Goal: Navigation & Orientation: Find specific page/section

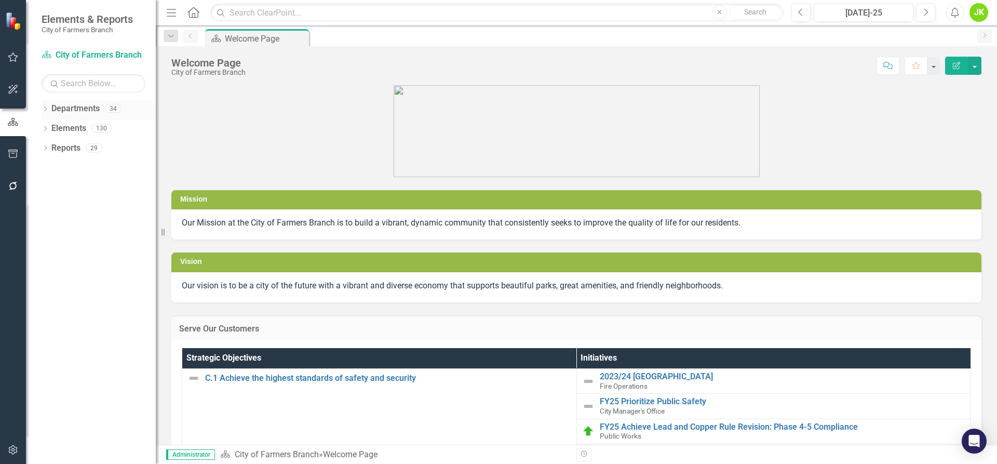
click at [93, 103] on link "Departments" at bounding box center [75, 109] width 48 height 12
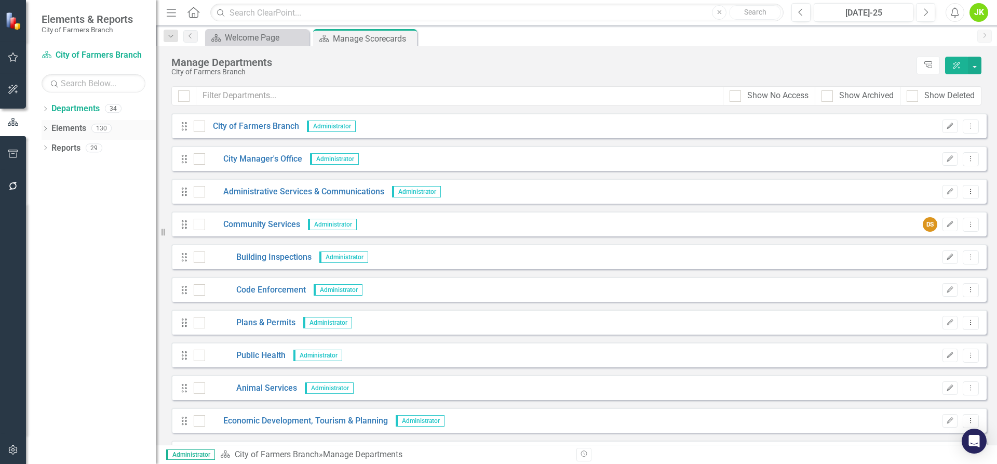
click at [44, 127] on icon "Dropdown" at bounding box center [45, 130] width 7 height 6
click at [102, 166] on link "Performance Measure Performance Measures" at bounding box center [108, 168] width 103 height 12
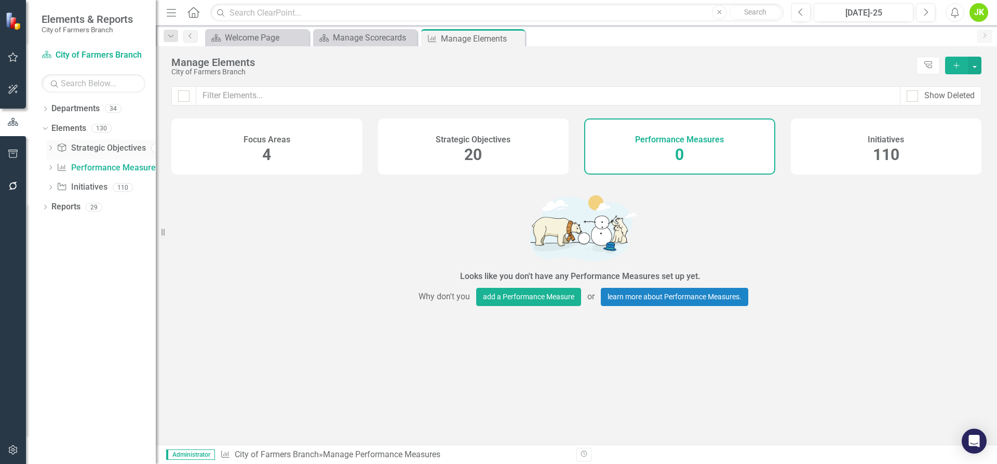
click at [105, 150] on link "Strategic Objective Strategic Objectives" at bounding box center [101, 148] width 89 height 12
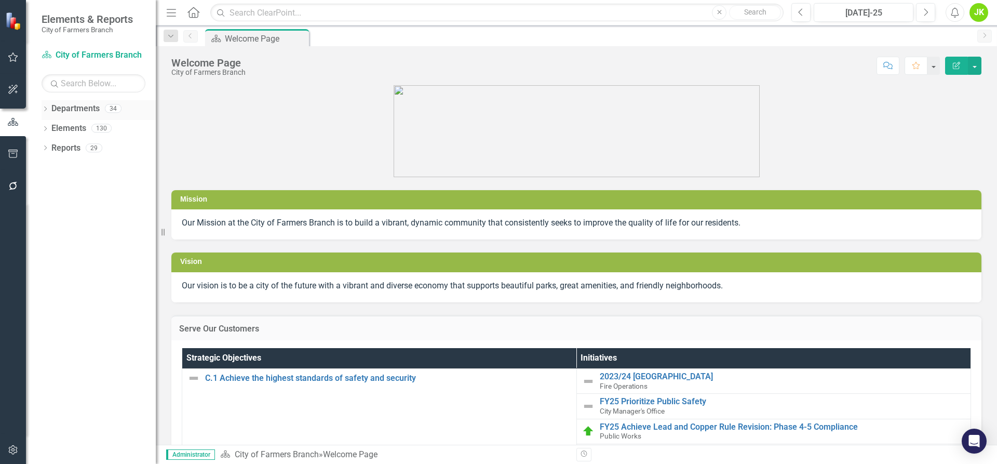
click at [86, 113] on link "Departments" at bounding box center [75, 109] width 48 height 12
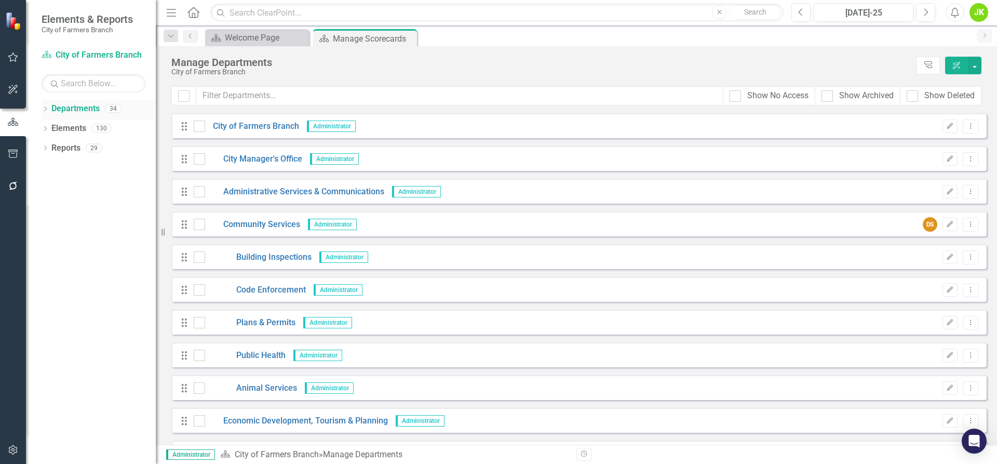
click at [46, 108] on icon at bounding box center [45, 108] width 3 height 5
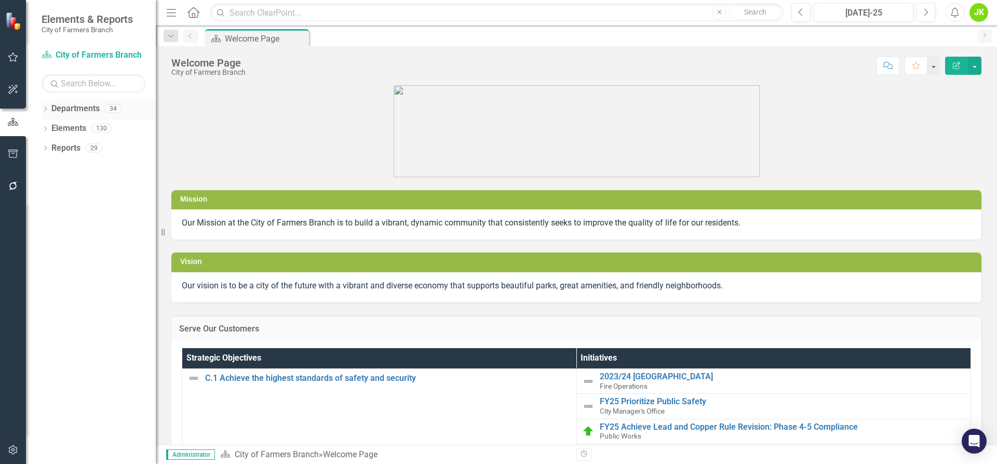
click at [105, 106] on div "34" at bounding box center [113, 108] width 17 height 9
click at [76, 107] on link "Departments" at bounding box center [75, 109] width 48 height 12
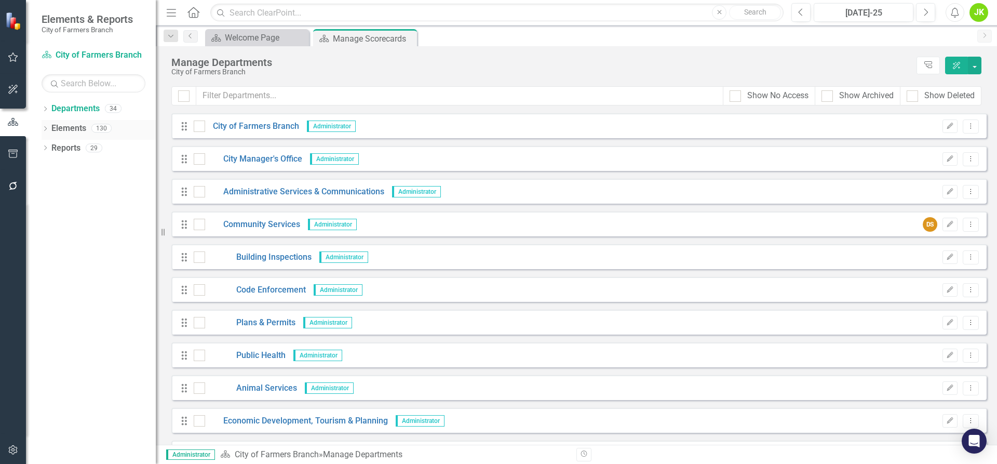
click at [43, 127] on icon "Dropdown" at bounding box center [45, 130] width 7 height 6
click at [50, 145] on div "Dropdown" at bounding box center [50, 149] width 7 height 9
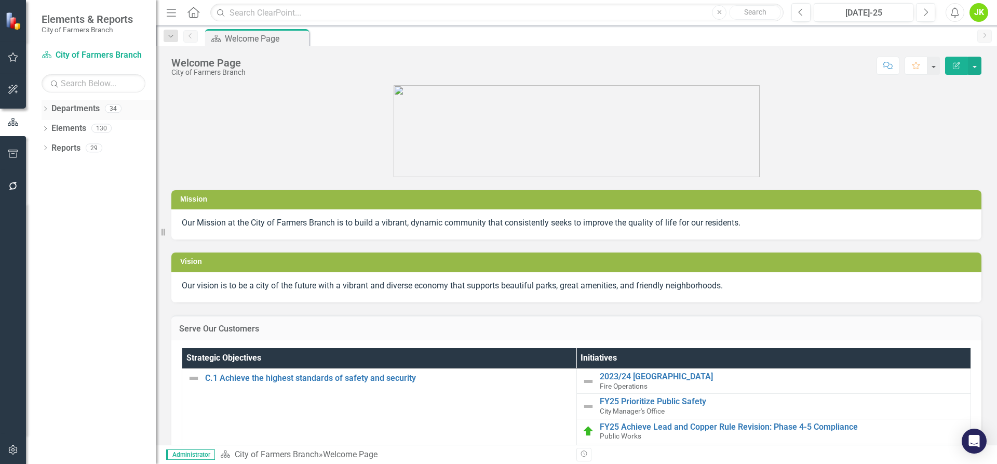
click at [114, 105] on div "34" at bounding box center [113, 108] width 17 height 9
click at [47, 106] on div "Dropdown" at bounding box center [45, 109] width 7 height 9
click at [46, 189] on icon "Dropdown" at bounding box center [45, 188] width 7 height 6
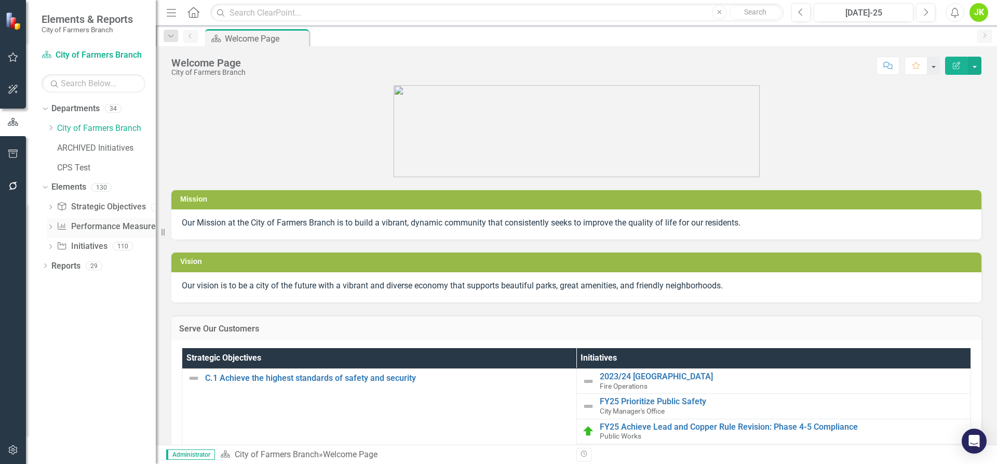
click at [86, 226] on link "Performance Measure Performance Measures" at bounding box center [108, 227] width 103 height 12
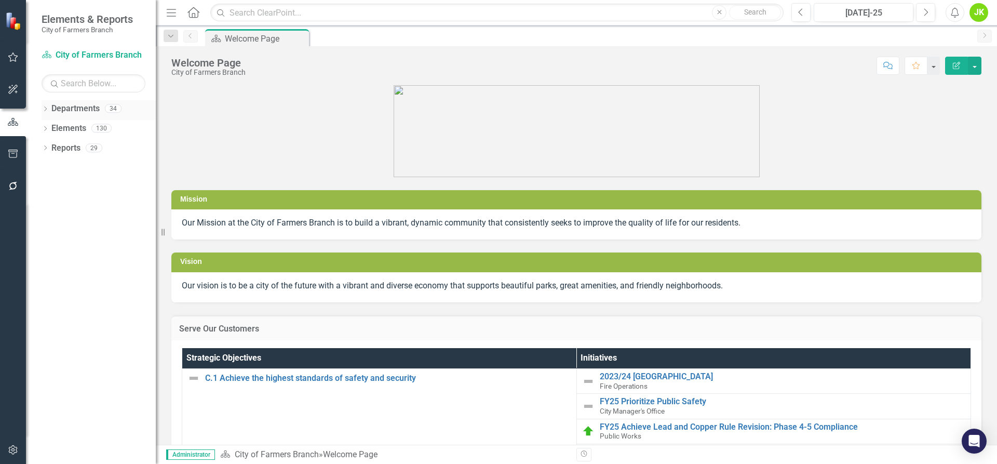
click at [99, 107] on link "Departments" at bounding box center [75, 109] width 48 height 12
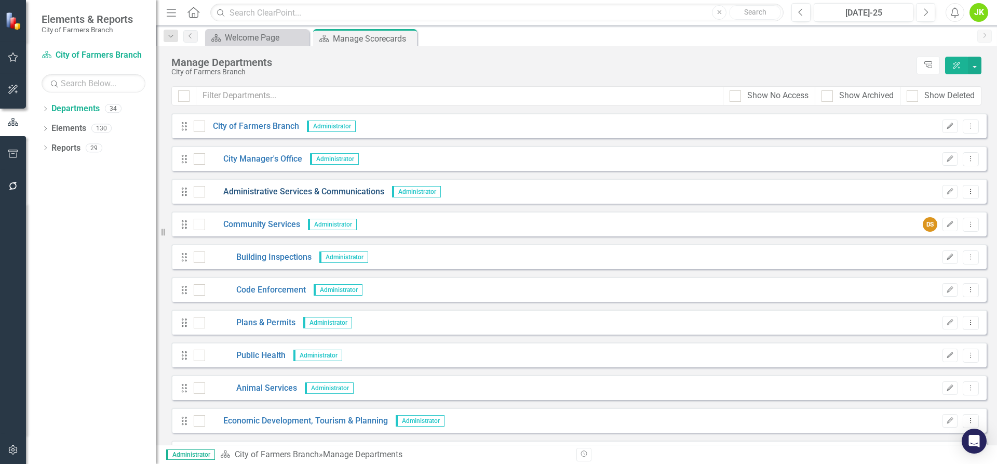
click at [274, 193] on link "Administrative Services & Communications" at bounding box center [294, 192] width 179 height 12
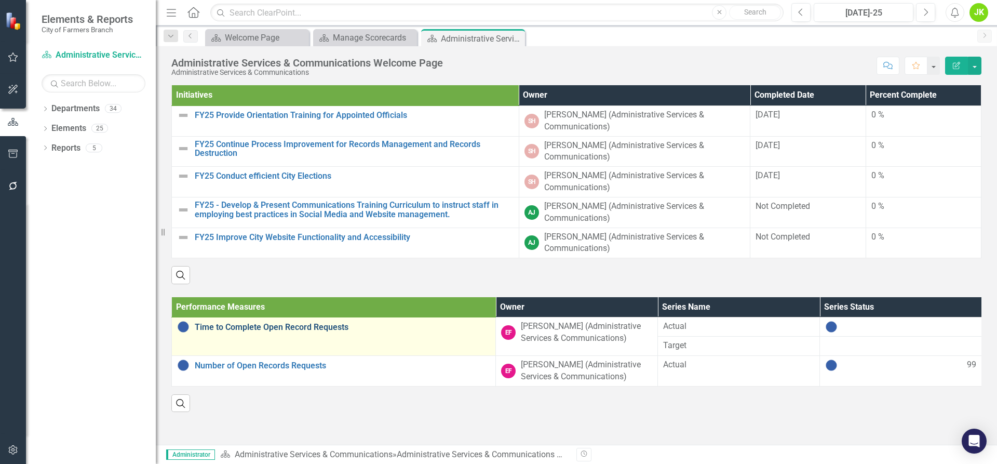
click at [221, 326] on link "Time to Complete Open Record Requests" at bounding box center [342, 326] width 295 height 9
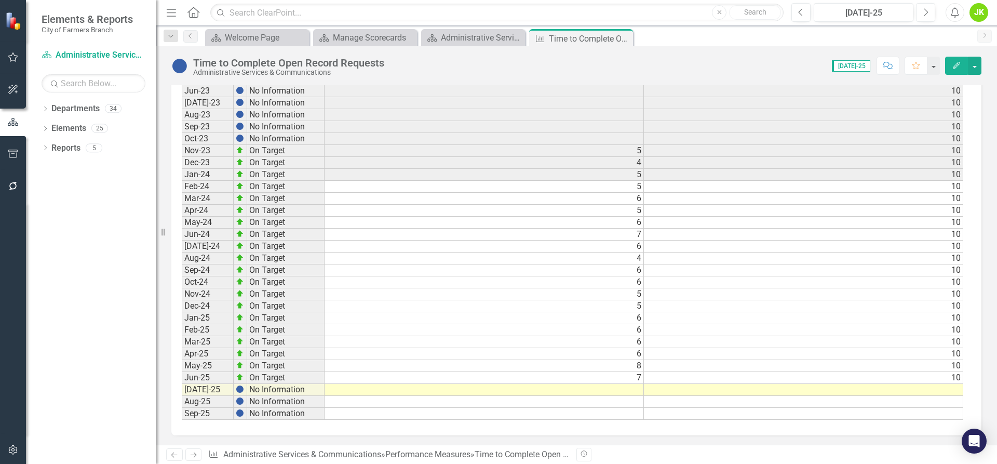
scroll to position [487, 0]
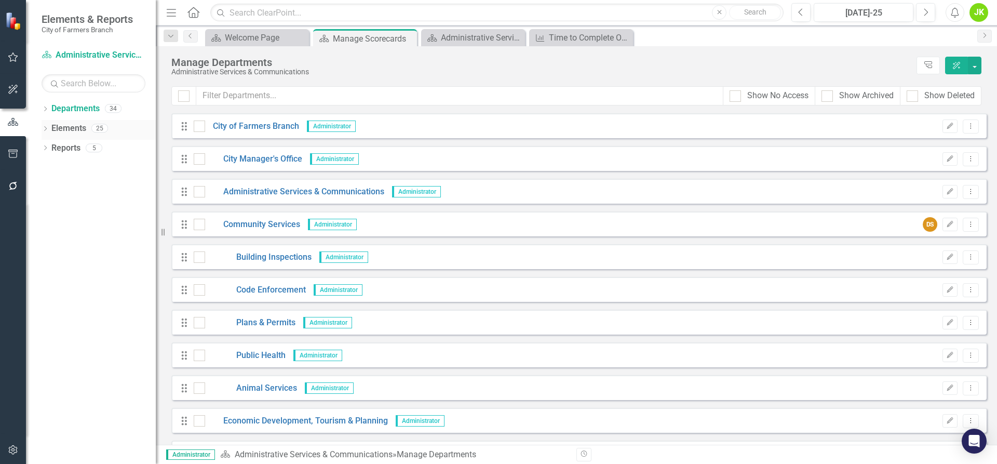
click at [49, 126] on div "Dropdown Elements 25" at bounding box center [99, 130] width 114 height 20
click at [48, 127] on icon "Dropdown" at bounding box center [45, 130] width 7 height 6
click at [89, 149] on link "Strategic Objective Strategic Objectives" at bounding box center [101, 148] width 89 height 12
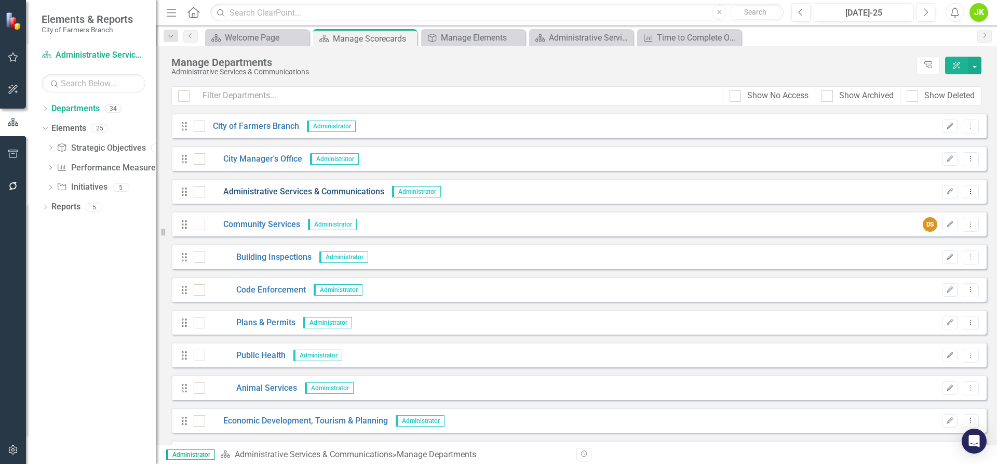
click at [266, 191] on link "Administrative Services & Communications" at bounding box center [294, 192] width 179 height 12
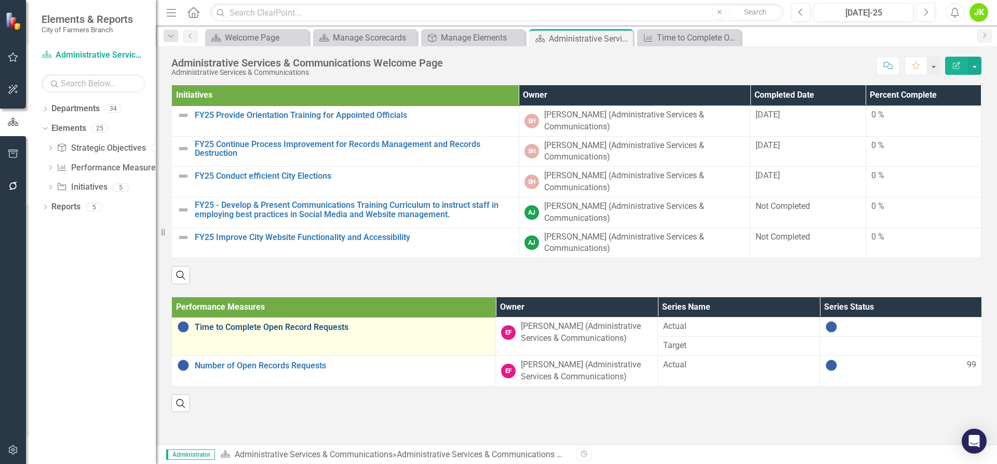
click at [272, 328] on link "Time to Complete Open Record Requests" at bounding box center [342, 326] width 295 height 9
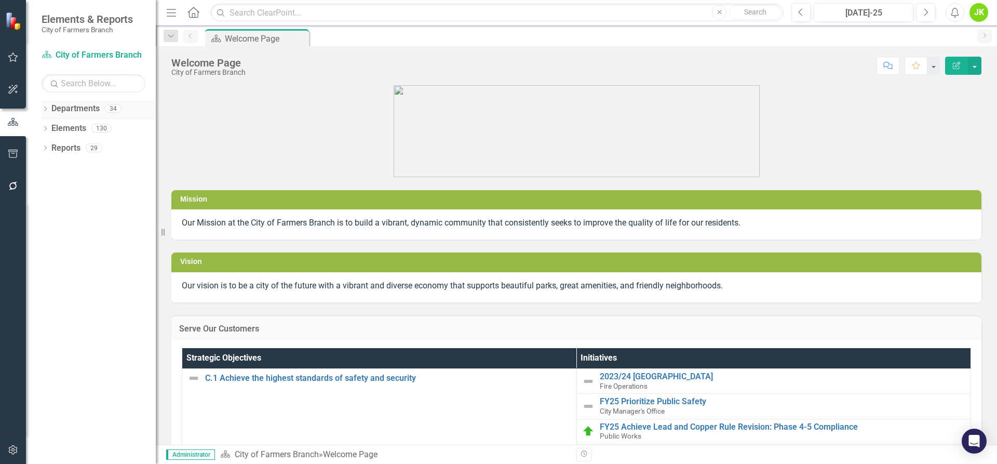
click at [49, 108] on icon "Dropdown" at bounding box center [45, 110] width 7 height 6
click at [46, 185] on icon "Dropdown" at bounding box center [45, 188] width 7 height 6
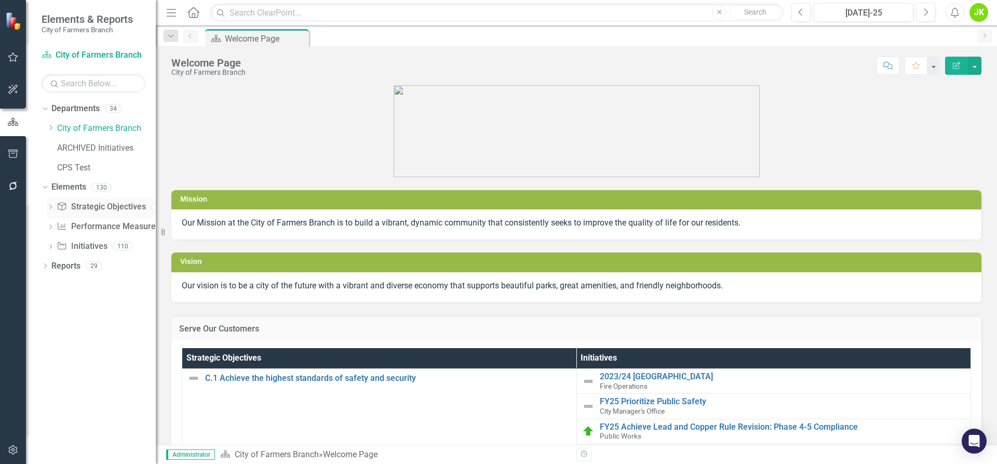
click at [83, 208] on link "Strategic Objective Strategic Objectives" at bounding box center [101, 207] width 89 height 12
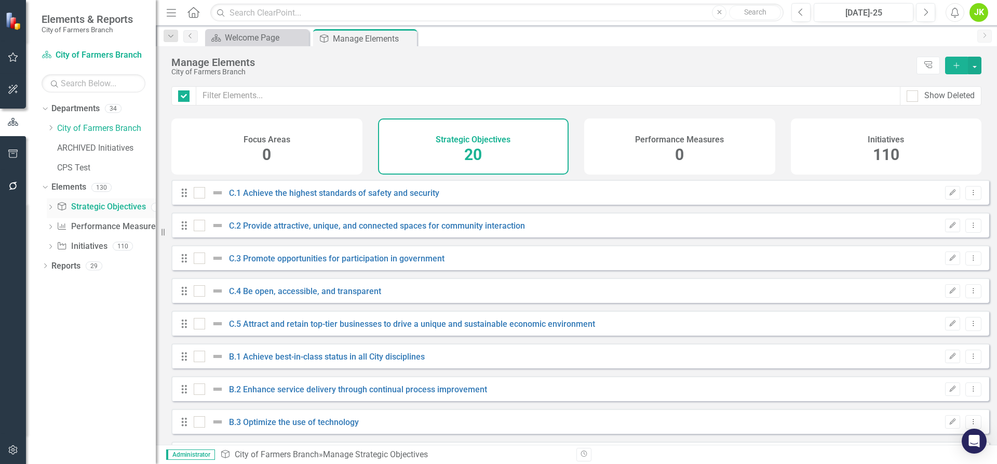
checkbox input "false"
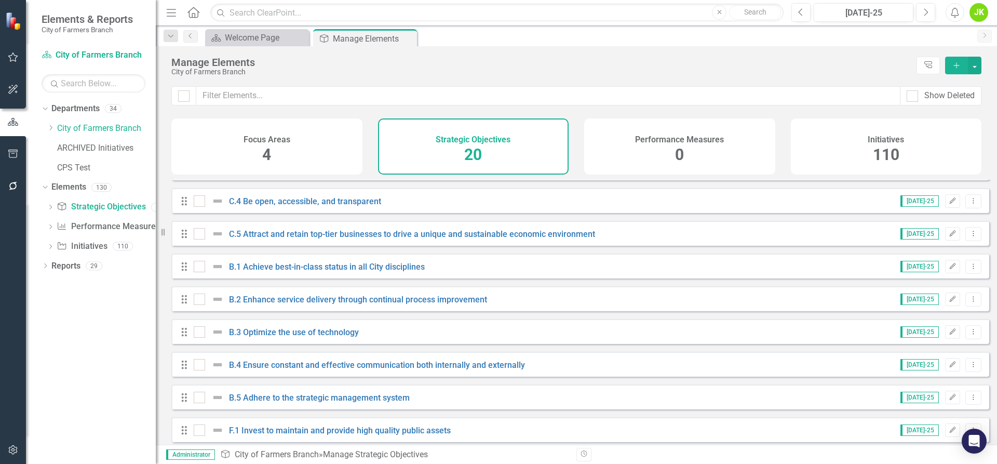
scroll to position [86, 0]
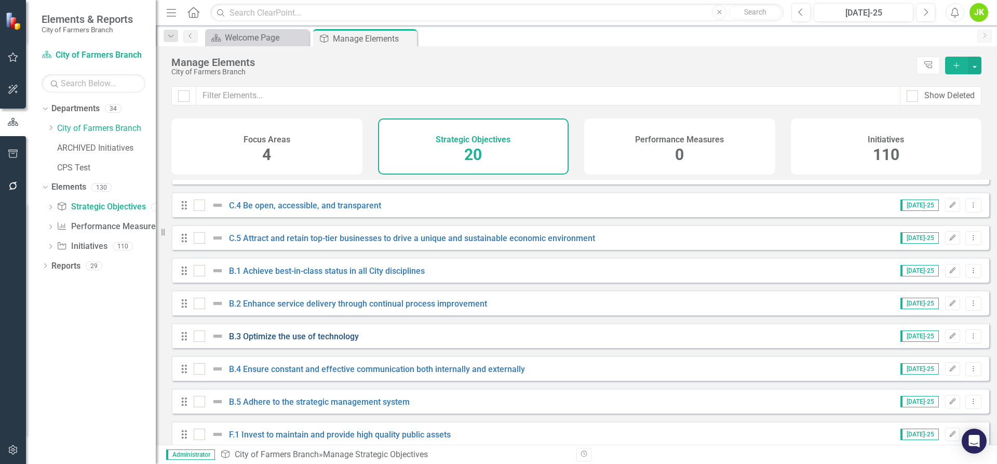
click at [286, 341] on link "B.3 Optimize the use of technology" at bounding box center [294, 336] width 130 height 10
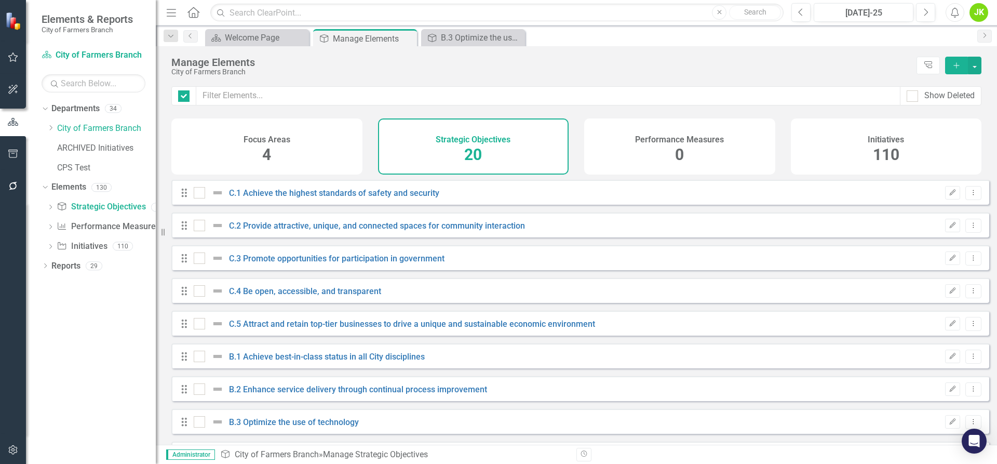
checkbox input "false"
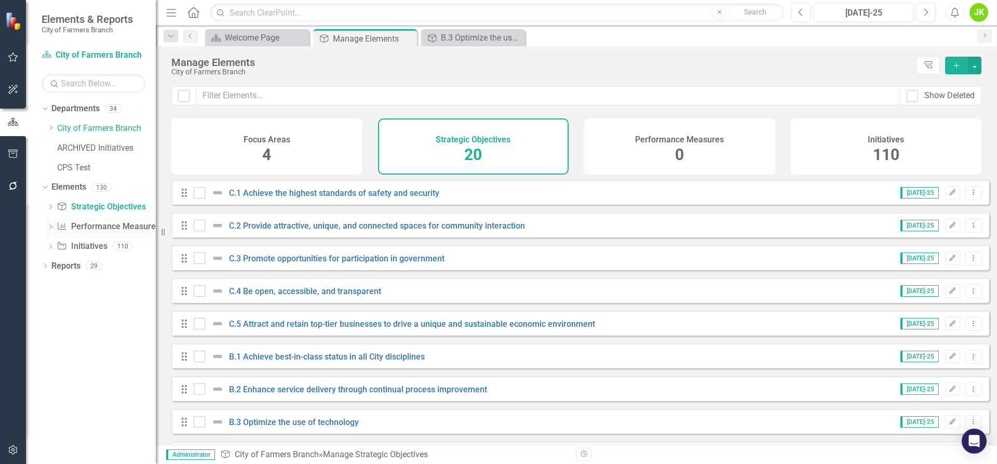
click at [91, 227] on link "Performance Measure Performance Measures" at bounding box center [108, 227] width 103 height 12
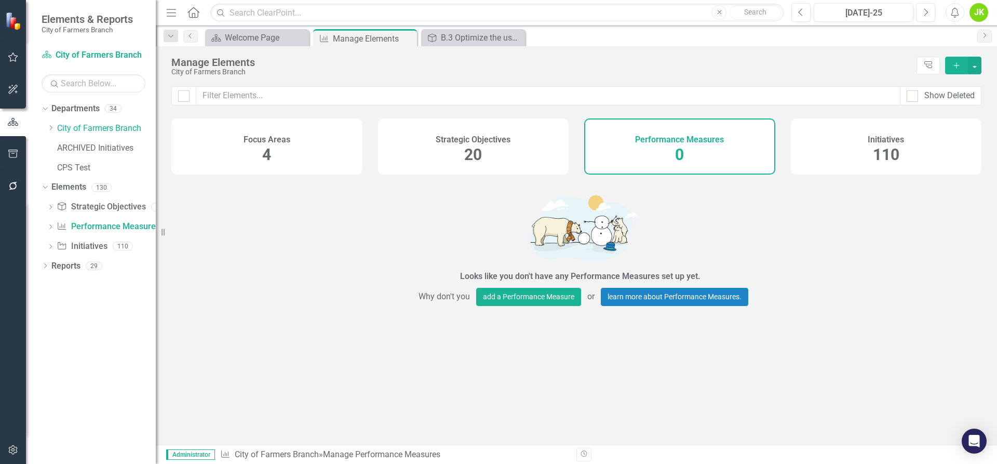
click at [445, 142] on h4 "Strategic Objectives" at bounding box center [473, 139] width 75 height 9
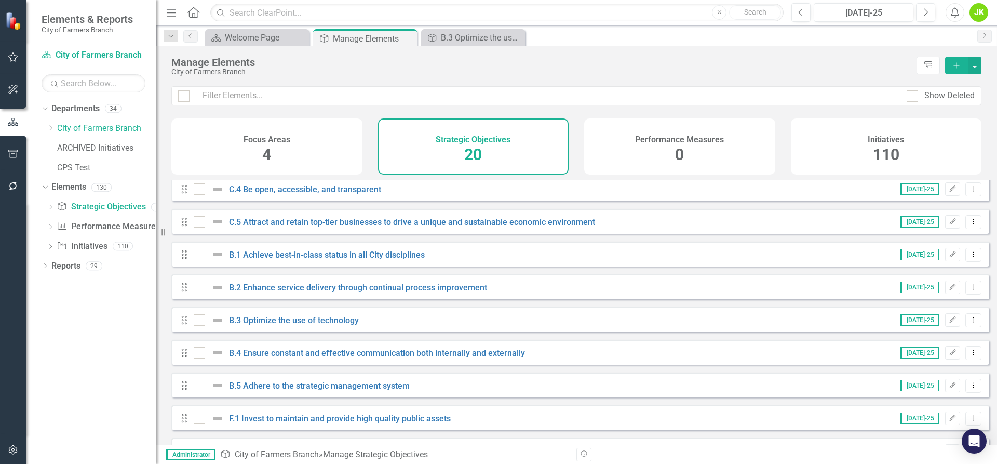
scroll to position [104, 0]
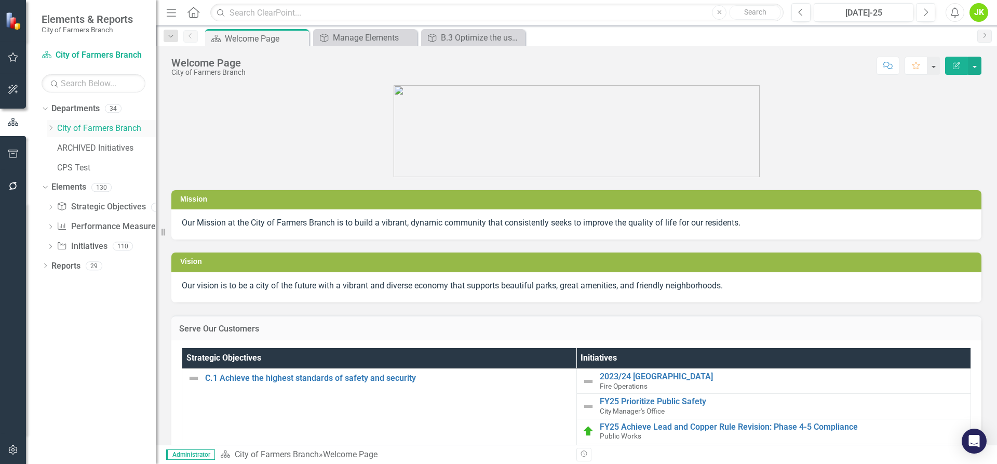
click at [82, 128] on link "City of Farmers Branch" at bounding box center [106, 129] width 99 height 12
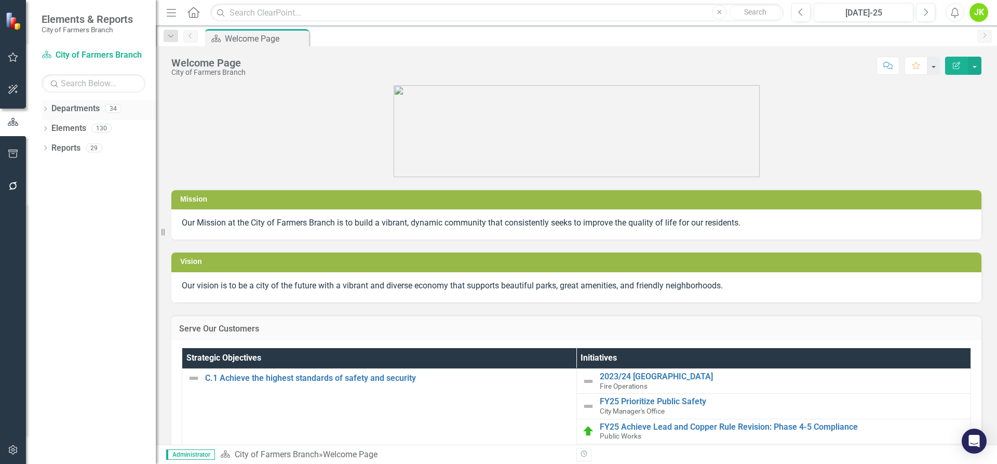
click at [112, 107] on div "34" at bounding box center [113, 108] width 17 height 9
click at [56, 103] on link "Departments" at bounding box center [75, 109] width 48 height 12
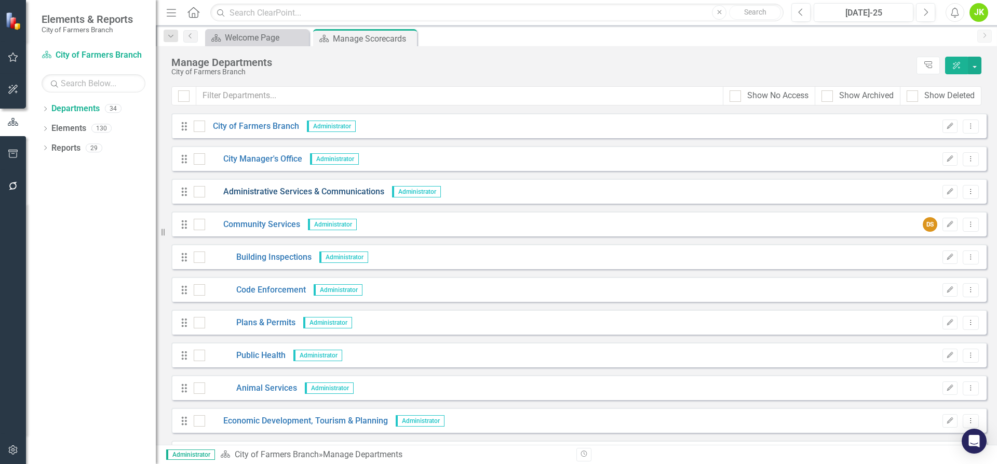
click at [334, 194] on link "Administrative Services & Communications" at bounding box center [294, 192] width 179 height 12
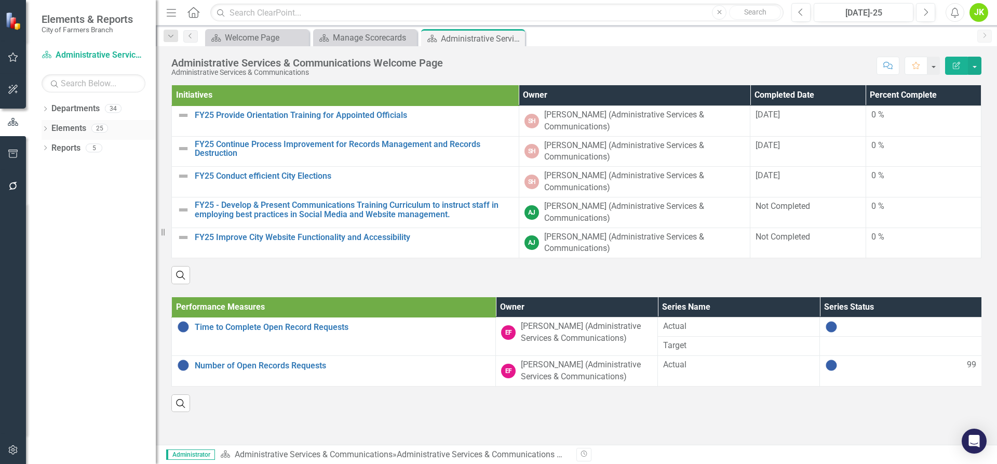
click at [50, 129] on div "Dropdown Elements 25" at bounding box center [99, 130] width 114 height 20
click at [49, 127] on icon "Dropdown" at bounding box center [45, 130] width 7 height 6
click at [123, 163] on link "Performance Measure Performance Measures" at bounding box center [108, 168] width 103 height 12
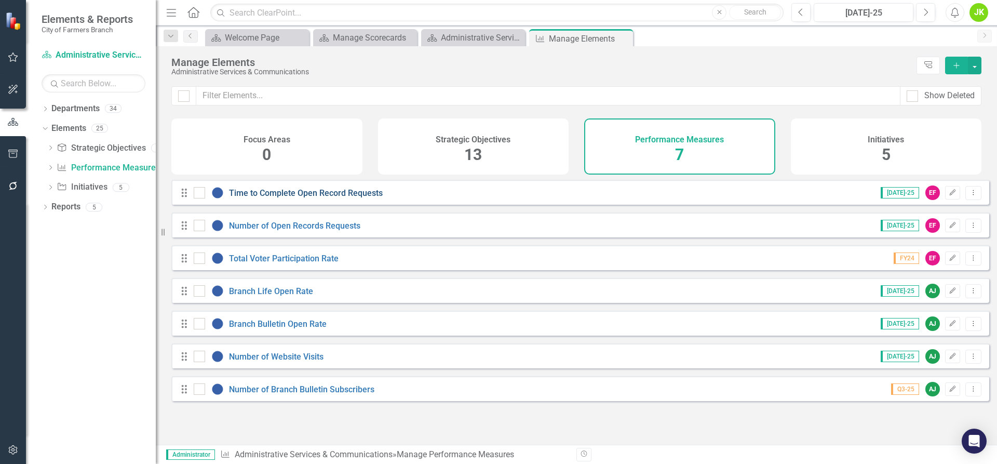
click at [288, 198] on link "Time to Complete Open Record Requests" at bounding box center [306, 193] width 154 height 10
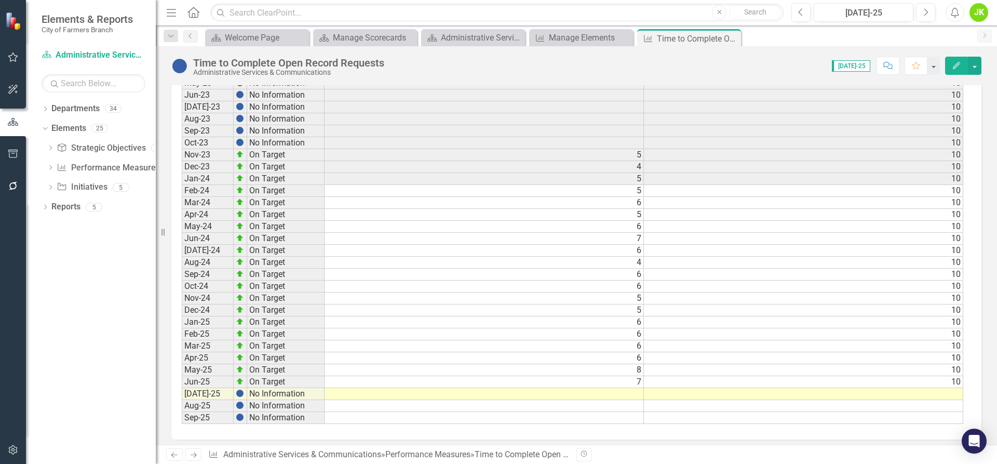
scroll to position [487, 0]
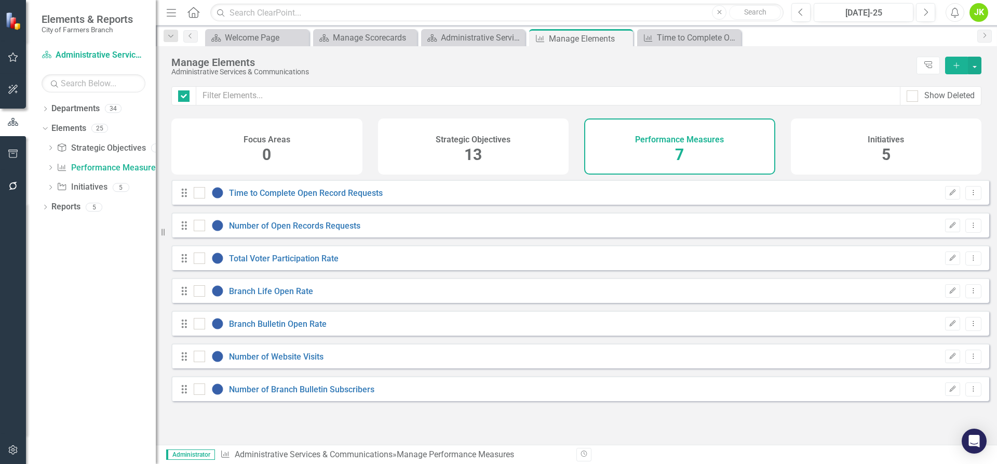
checkbox input "false"
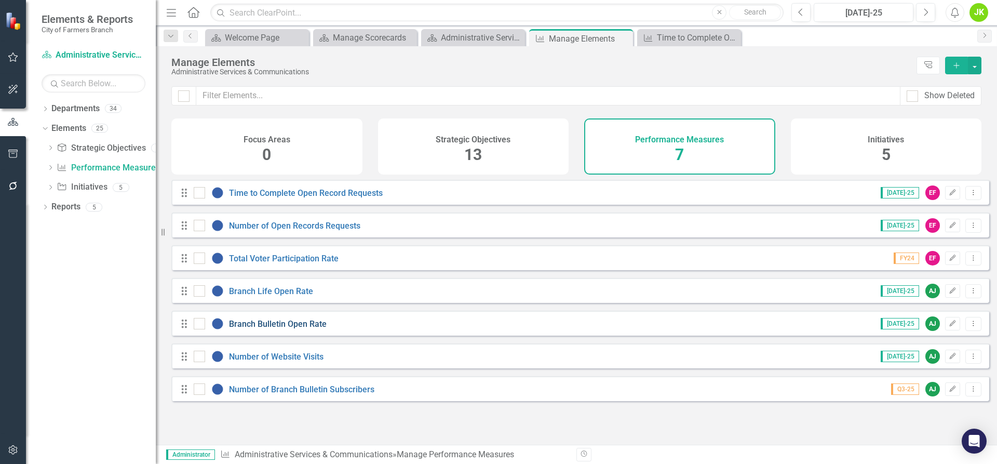
click at [287, 329] on link "Branch Bulletin Open Rate" at bounding box center [278, 324] width 98 height 10
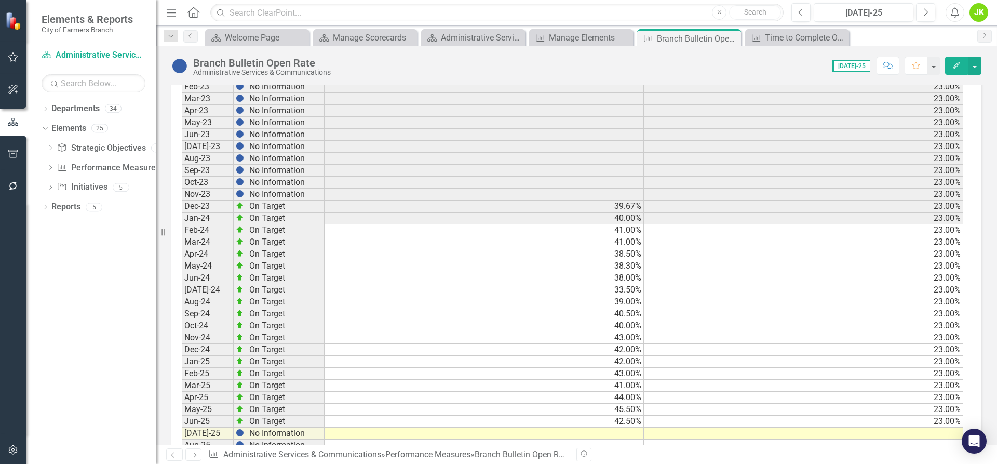
scroll to position [383, 0]
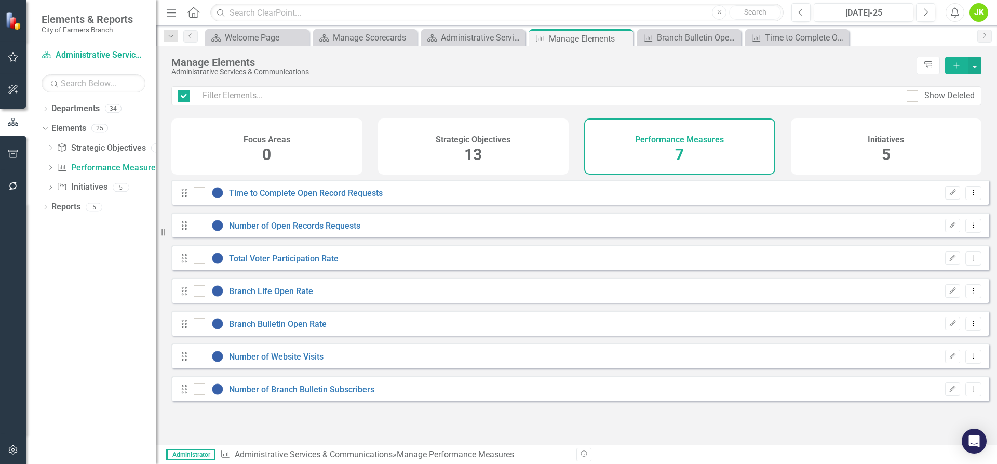
checkbox input "false"
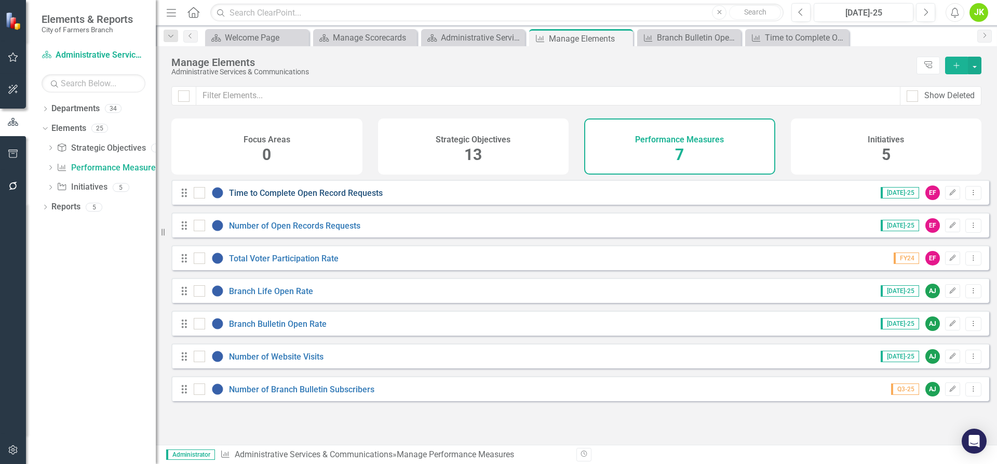
click at [326, 198] on link "Time to Complete Open Record Requests" at bounding box center [306, 193] width 154 height 10
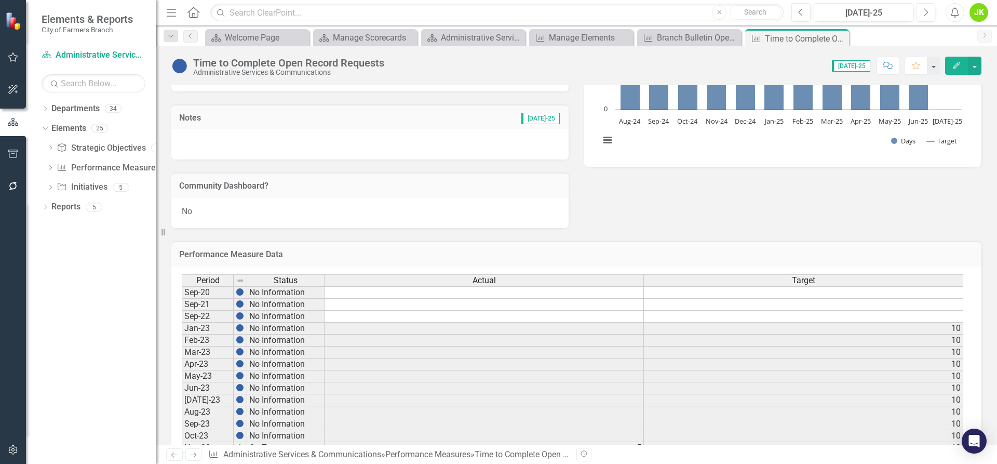
scroll to position [156, 0]
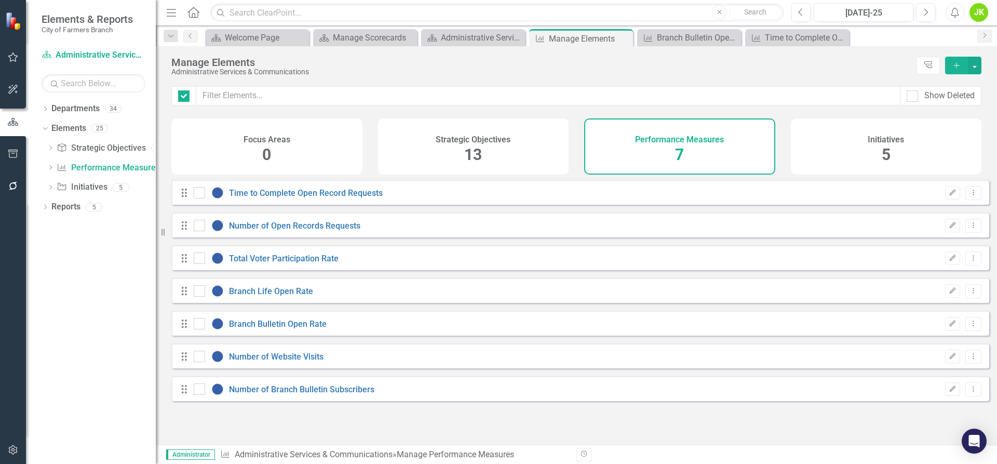
checkbox input "false"
